Goal: Transaction & Acquisition: Book appointment/travel/reservation

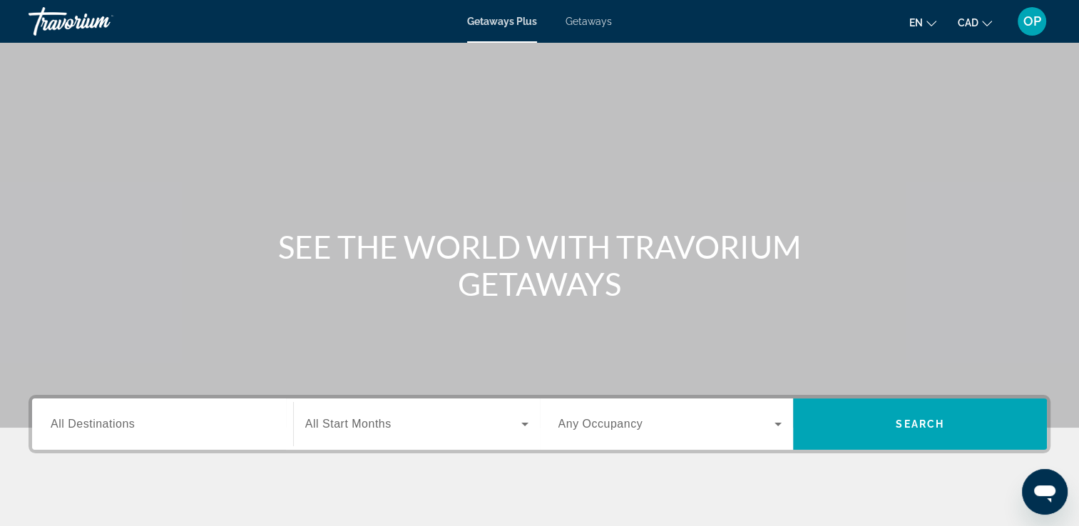
click at [145, 430] on input "Destination All Destinations" at bounding box center [163, 424] width 224 height 17
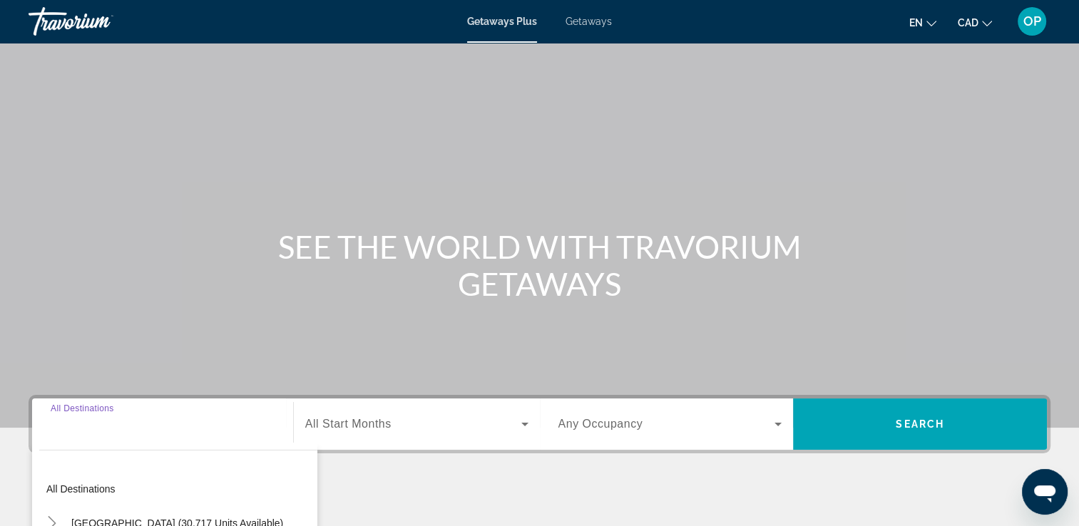
scroll to position [244, 0]
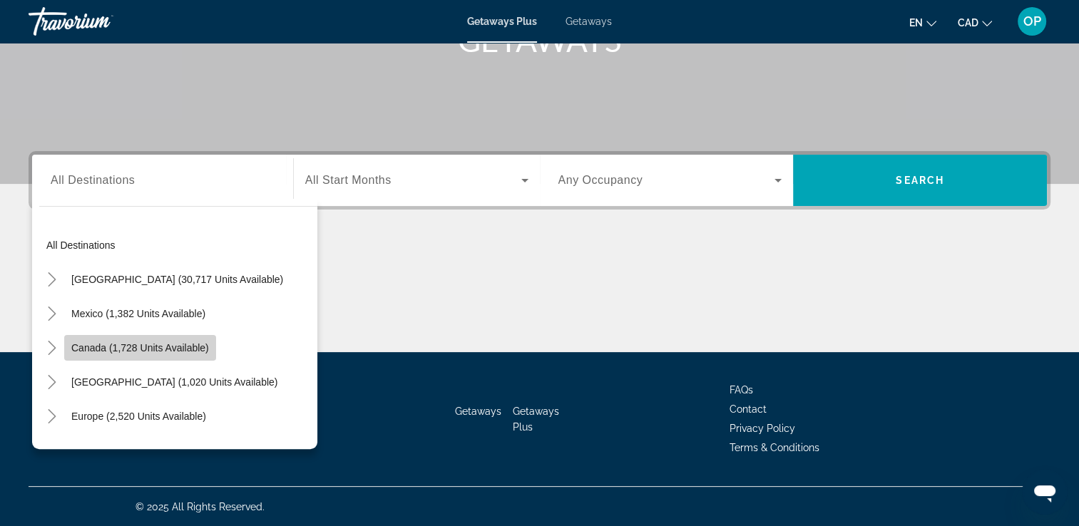
click at [165, 340] on span "Search widget" at bounding box center [140, 348] width 152 height 34
type input "**********"
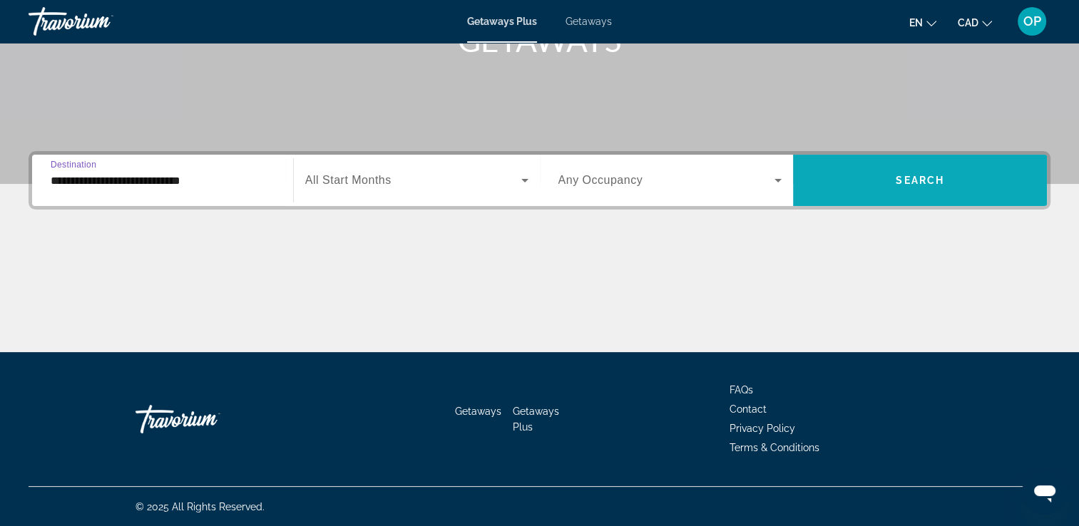
click at [908, 182] on span "Search" at bounding box center [919, 180] width 48 height 11
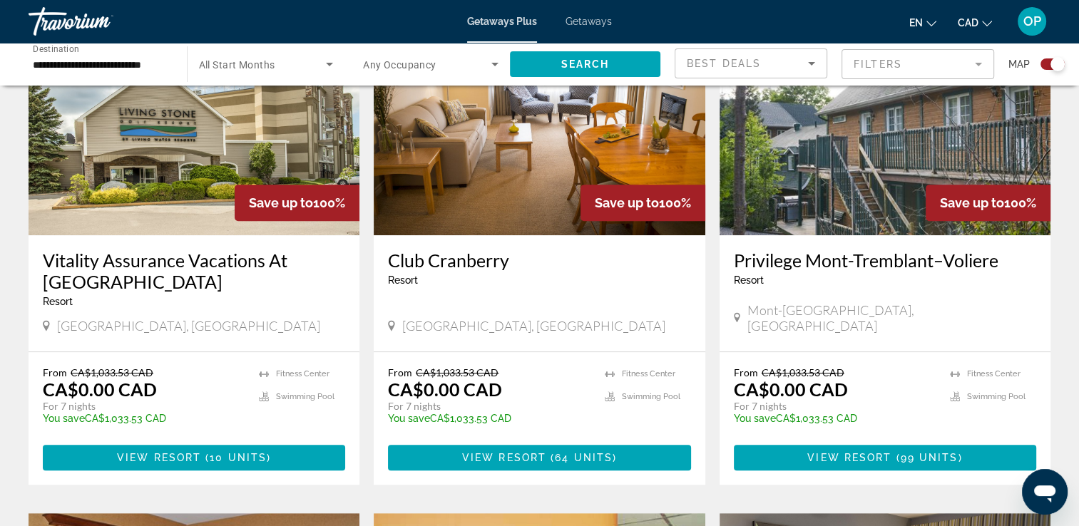
scroll to position [642, 0]
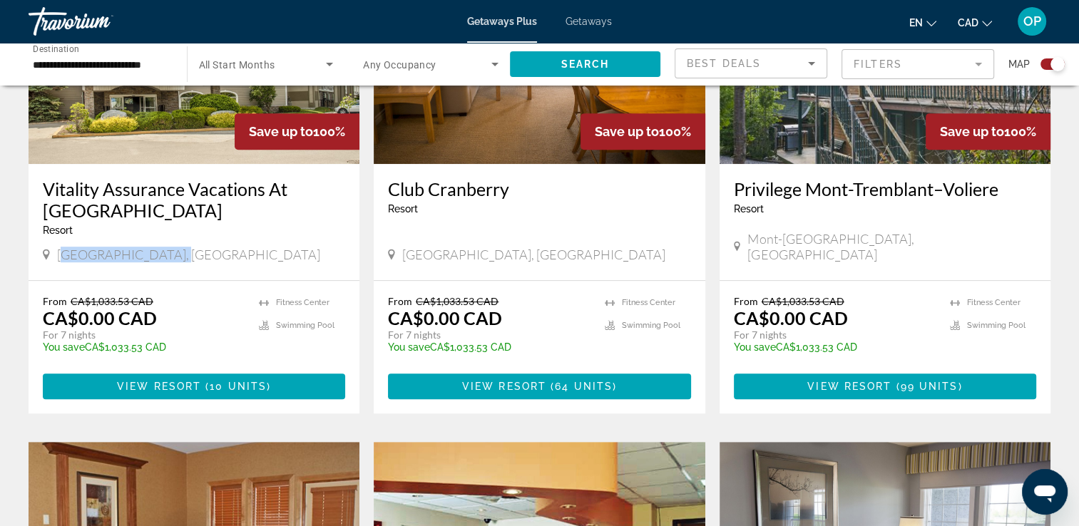
drag, startPoint x: 61, startPoint y: 248, endPoint x: 178, endPoint y: 262, distance: 117.8
click at [178, 262] on div "[GEOGRAPHIC_DATA], [GEOGRAPHIC_DATA]" at bounding box center [194, 256] width 302 height 19
drag, startPoint x: 71, startPoint y: 318, endPoint x: 151, endPoint y: 335, distance: 81.7
click at [151, 335] on div "From CA$1,033.53 CAD CA$0.00 CAD For 7 nights You save CA$1,033.53 CAD temp" at bounding box center [144, 329] width 202 height 68
drag, startPoint x: 776, startPoint y: 259, endPoint x: 873, endPoint y: 259, distance: 96.2
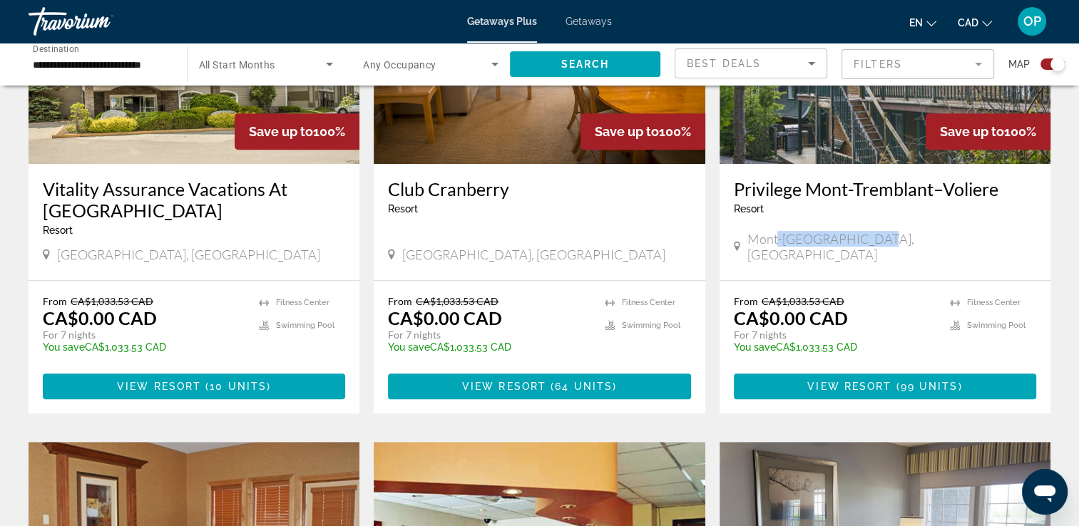
click at [873, 259] on span "Mont-[GEOGRAPHIC_DATA], [GEOGRAPHIC_DATA]" at bounding box center [891, 246] width 289 height 31
drag, startPoint x: 769, startPoint y: 315, endPoint x: 844, endPoint y: 332, distance: 76.6
click at [844, 332] on div "From CA$1,033.53 CAD CA$0.00 CAD For 7 nights You save CA$1,033.53 CAD temp" at bounding box center [835, 329] width 202 height 68
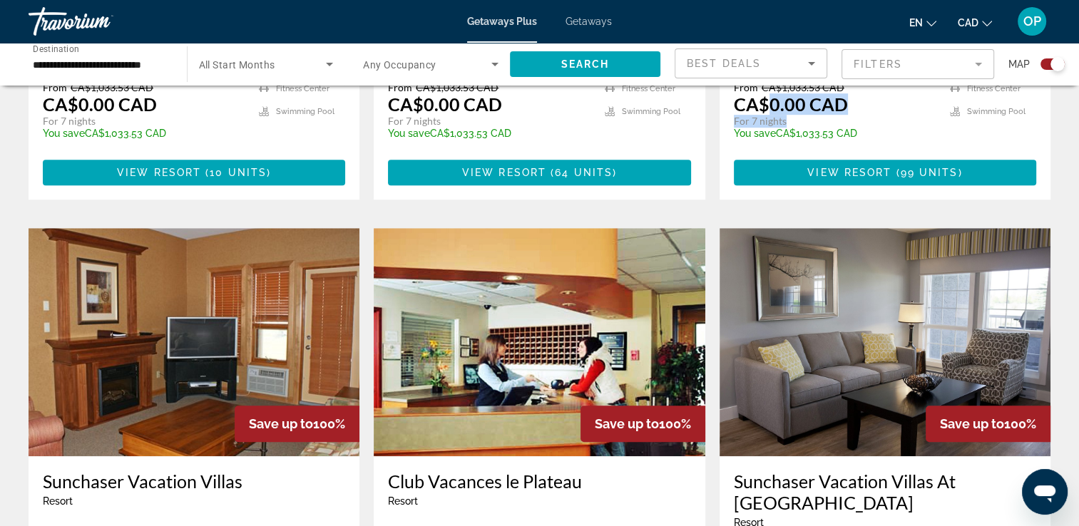
scroll to position [1069, 0]
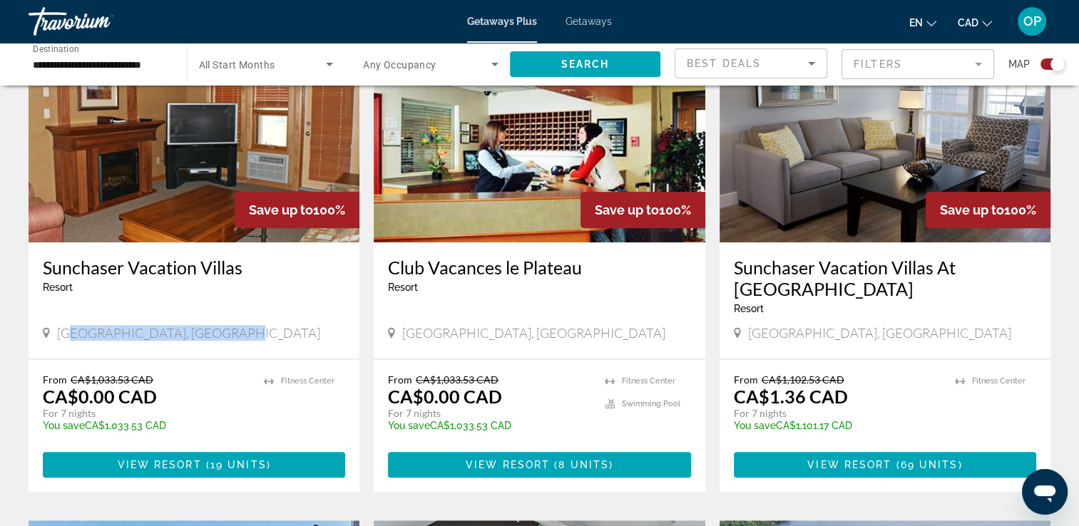
drag, startPoint x: 68, startPoint y: 312, endPoint x: 224, endPoint y: 315, distance: 155.5
click at [224, 325] on div "[GEOGRAPHIC_DATA], [GEOGRAPHIC_DATA]" at bounding box center [194, 333] width 302 height 16
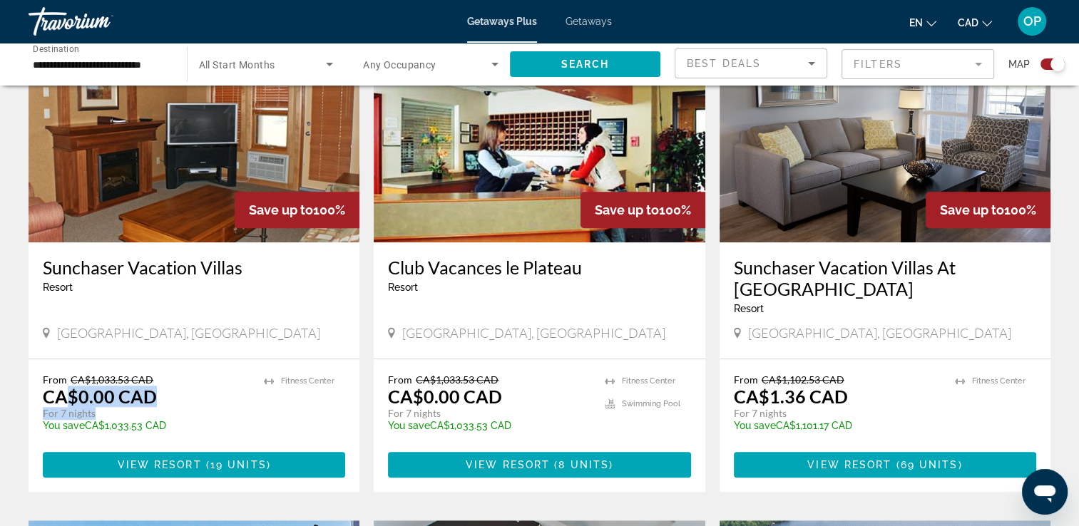
drag, startPoint x: 72, startPoint y: 375, endPoint x: 162, endPoint y: 394, distance: 91.7
click at [162, 394] on div "From CA$1,033.53 CAD CA$0.00 CAD For 7 nights You save CA$1,033.53 CAD temp" at bounding box center [146, 408] width 207 height 68
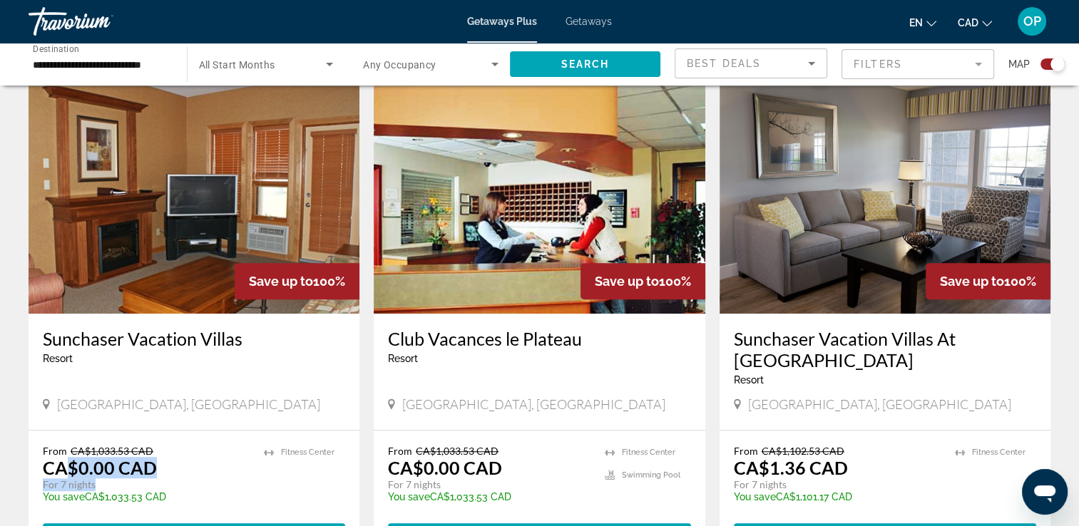
click at [200, 203] on img "Main content" at bounding box center [194, 200] width 331 height 228
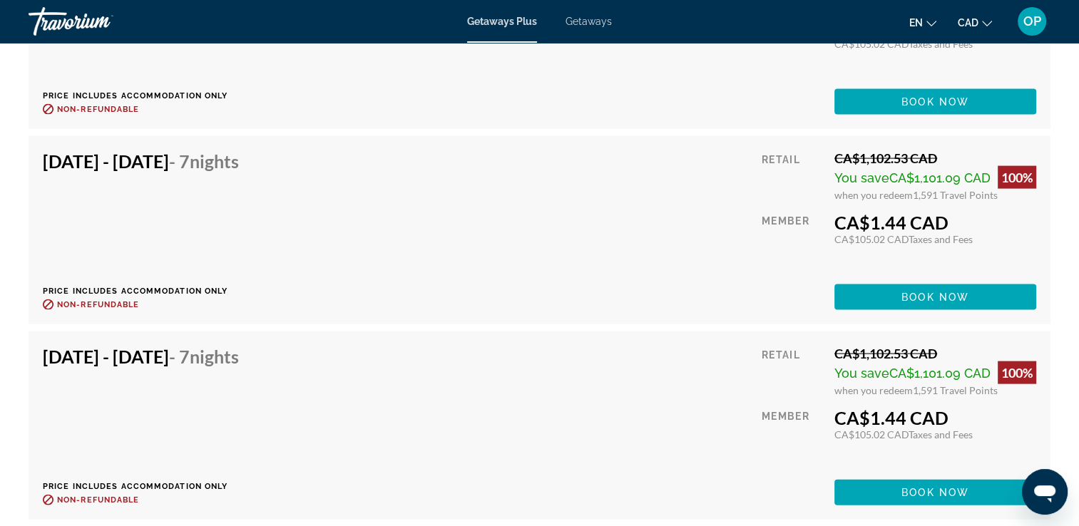
scroll to position [2556, 0]
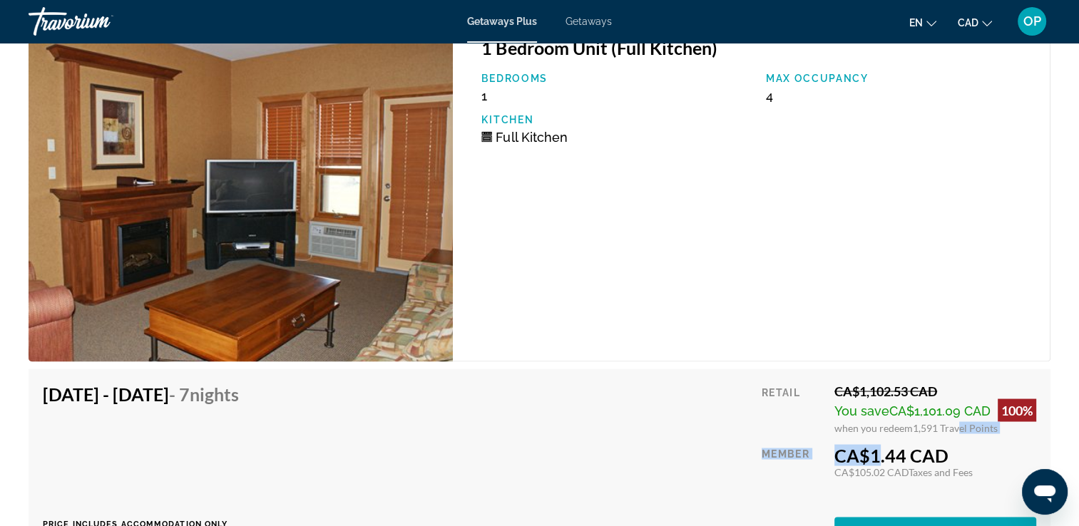
drag, startPoint x: 864, startPoint y: 451, endPoint x: 951, endPoint y: 435, distance: 88.5
click at [951, 435] on div "Retail CA$1,102.53 CAD You save CA$1,101.09 CAD 100% when you redeem 1,591 Trav…" at bounding box center [898, 463] width 274 height 160
click at [973, 330] on div "1 Bedroom Unit (Full Kitchen) Bedrooms 1 Max Occupancy 4 Kitchen Full Kitchen" at bounding box center [751, 191] width 597 height 339
drag, startPoint x: 863, startPoint y: 459, endPoint x: 955, endPoint y: 450, distance: 93.1
click at [955, 450] on div "CA$1.44 CAD" at bounding box center [935, 454] width 202 height 21
